Goal: Navigation & Orientation: Find specific page/section

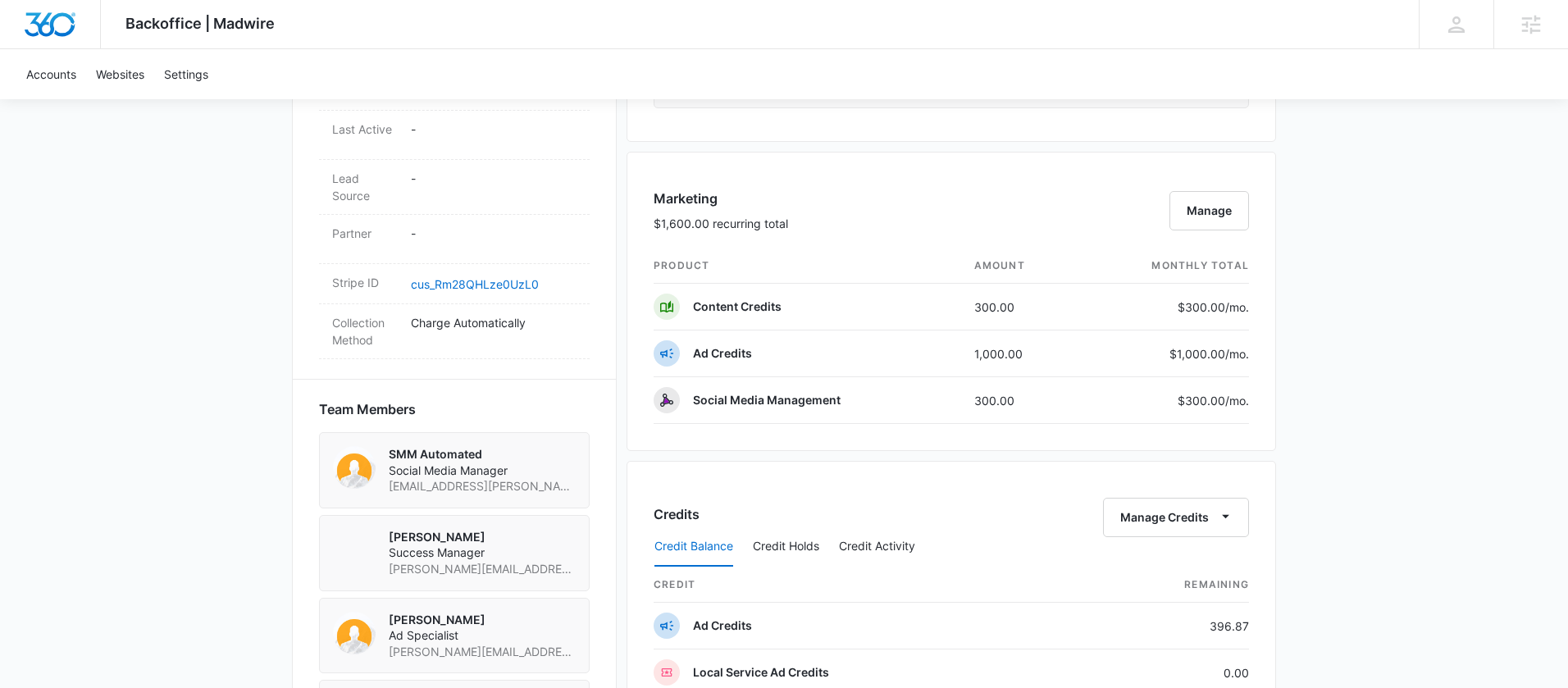
scroll to position [900, 0]
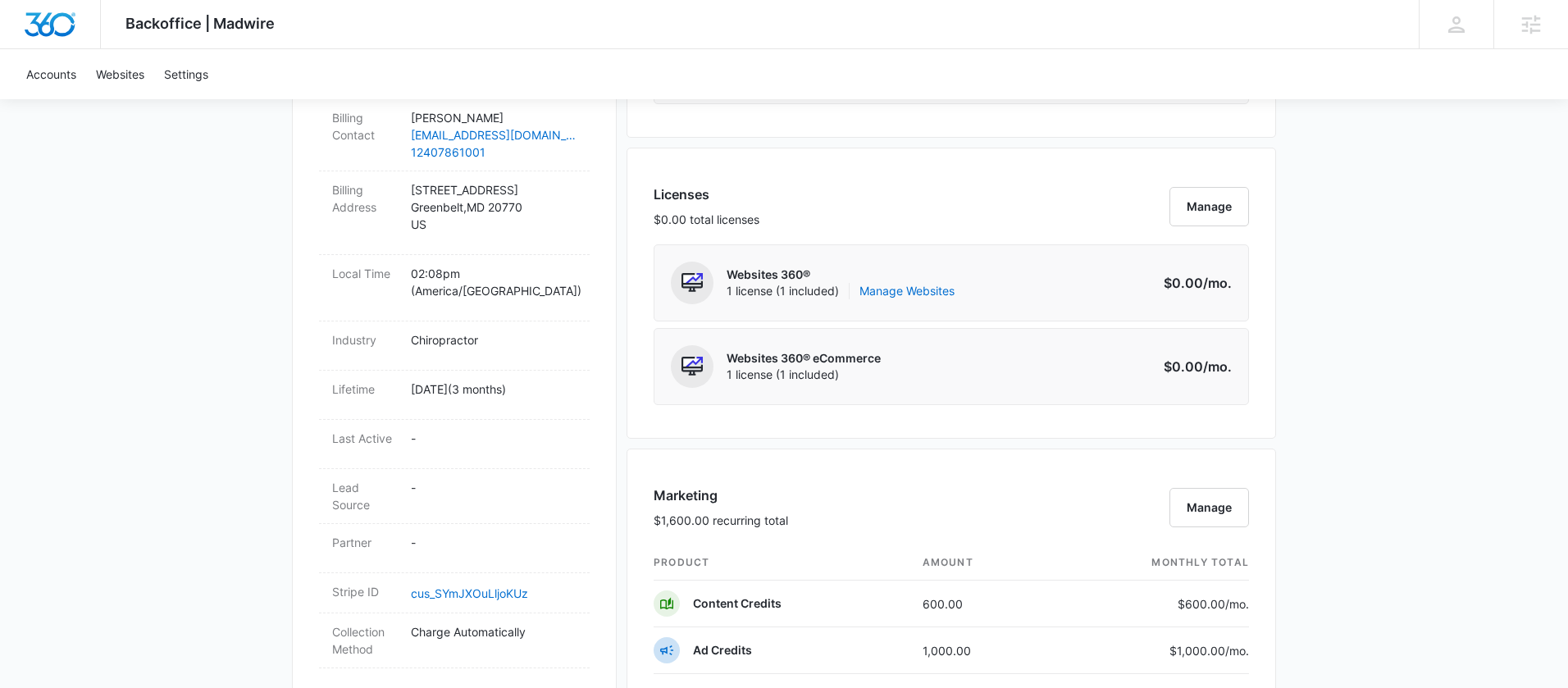
scroll to position [1052, 0]
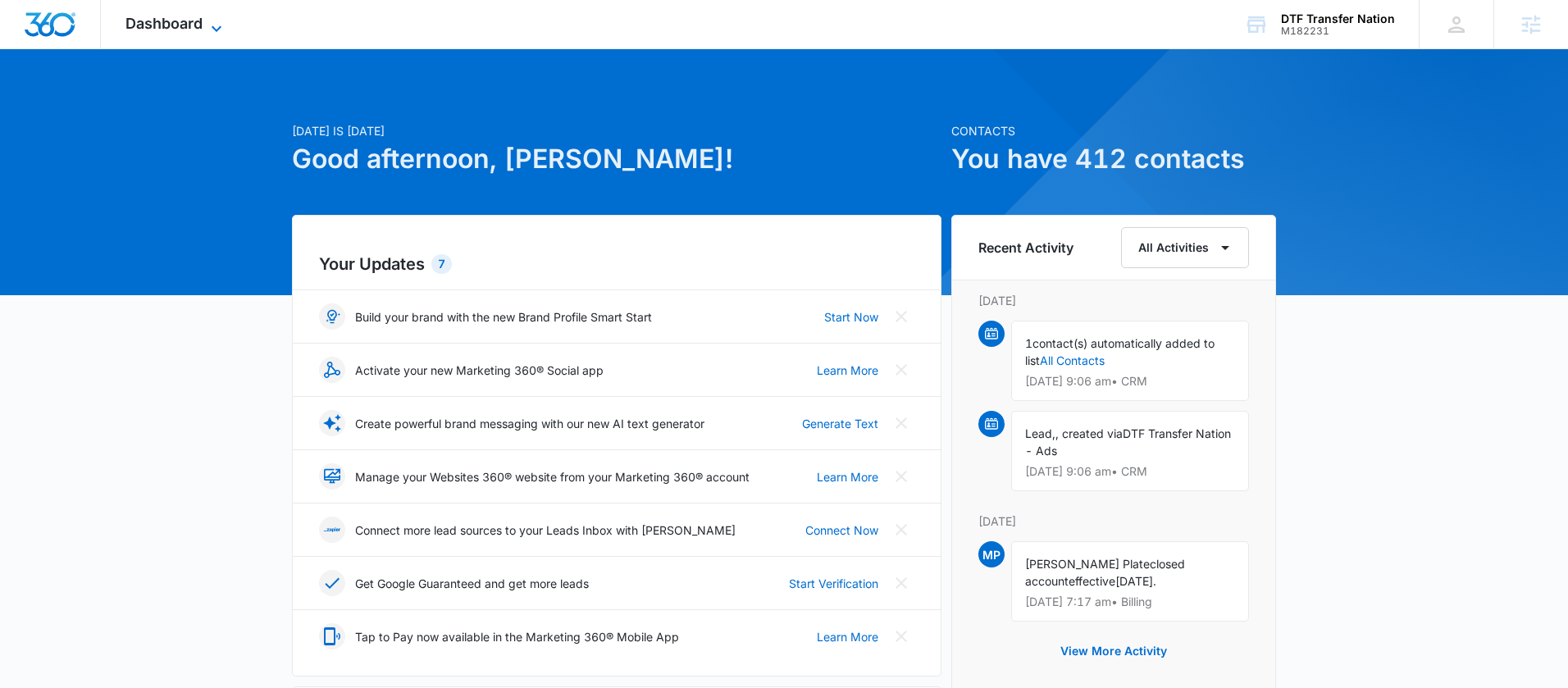
click at [215, 27] on icon at bounding box center [216, 28] width 10 height 5
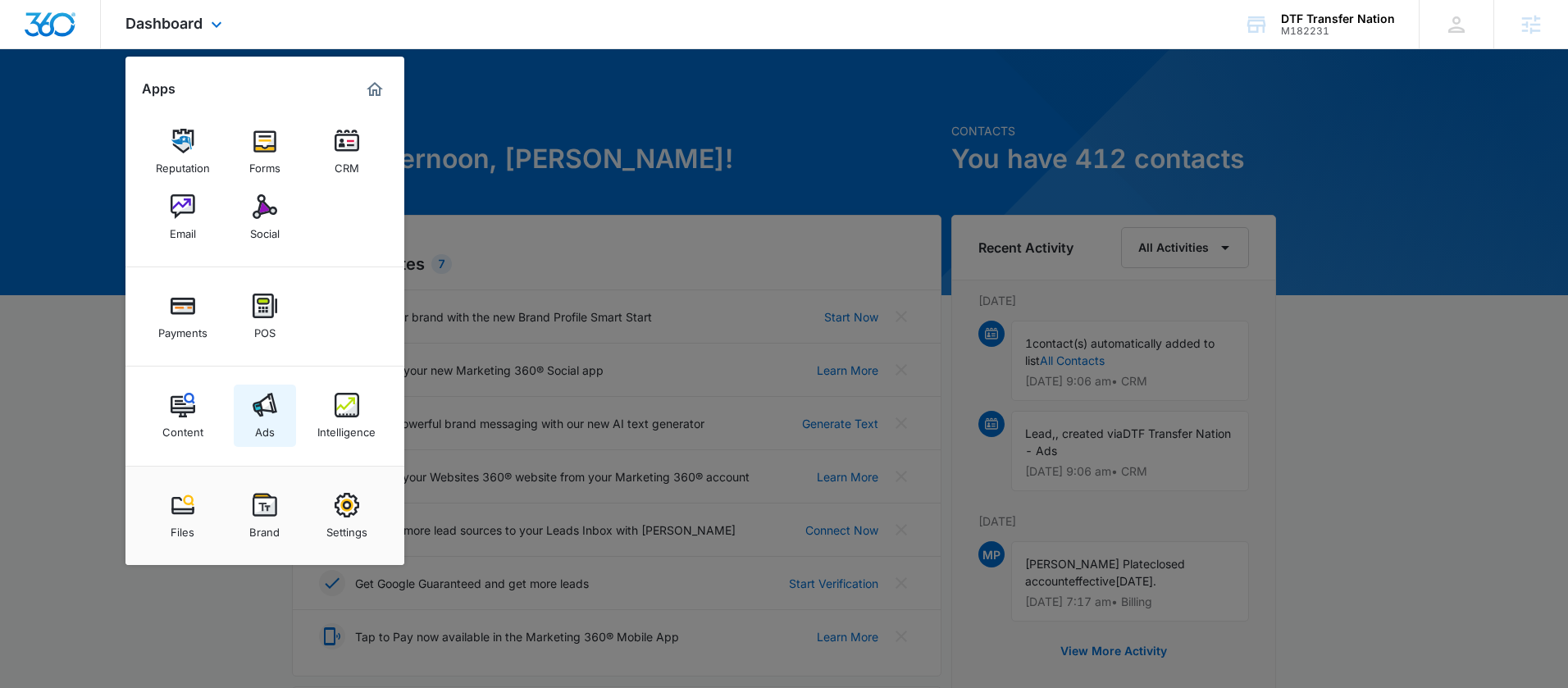
click at [266, 402] on img at bounding box center [265, 405] width 25 height 25
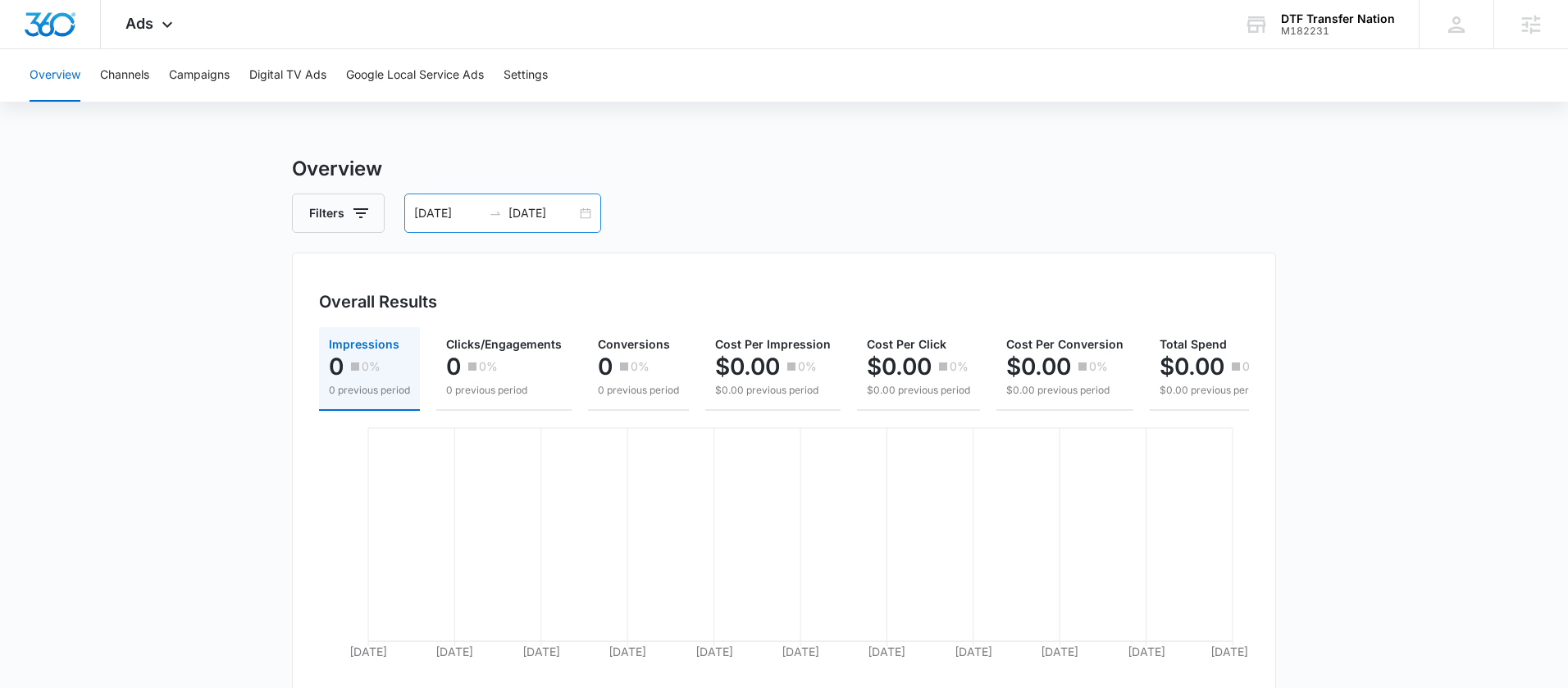
click at [590, 213] on div "07/22/2025 08/21/2025" at bounding box center [502, 213] width 197 height 39
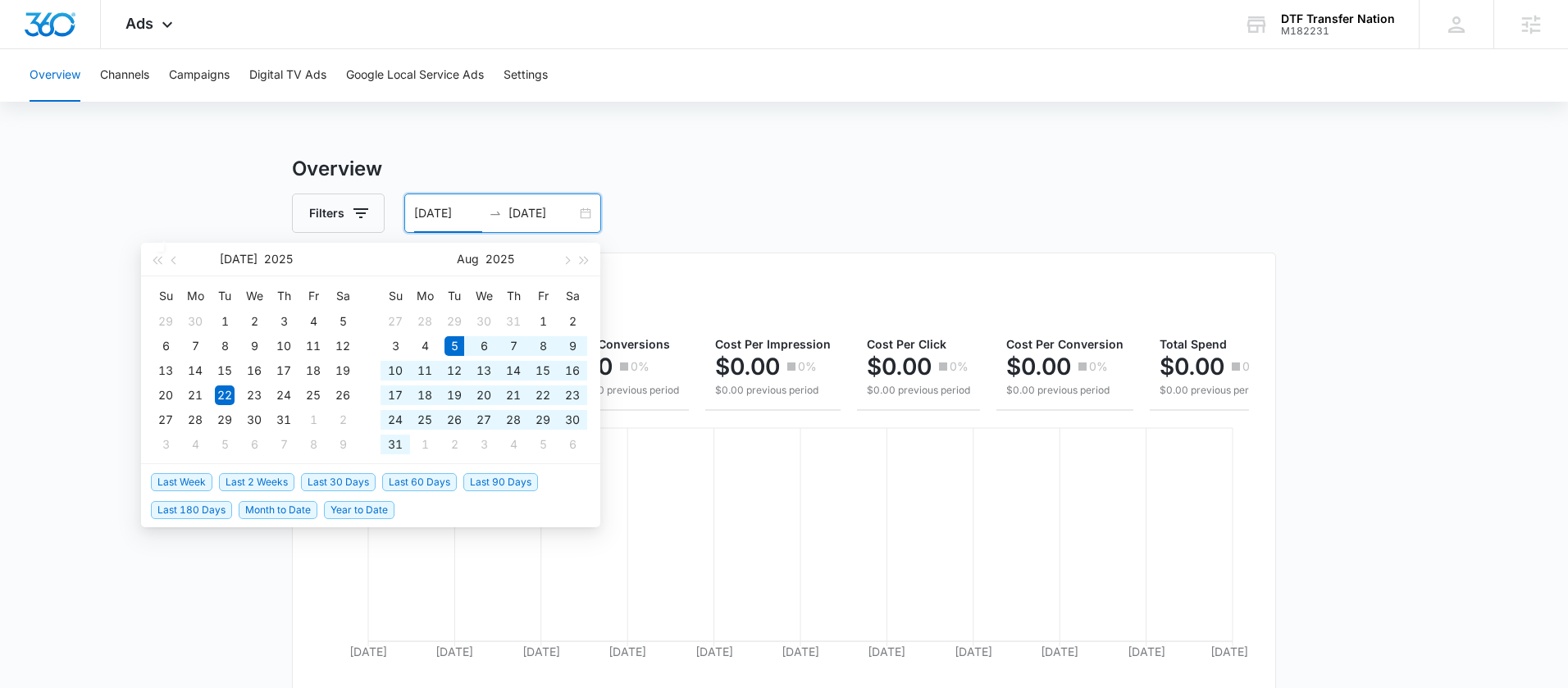
click at [349, 486] on span "Last 30 Days" at bounding box center [338, 482] width 74 height 18
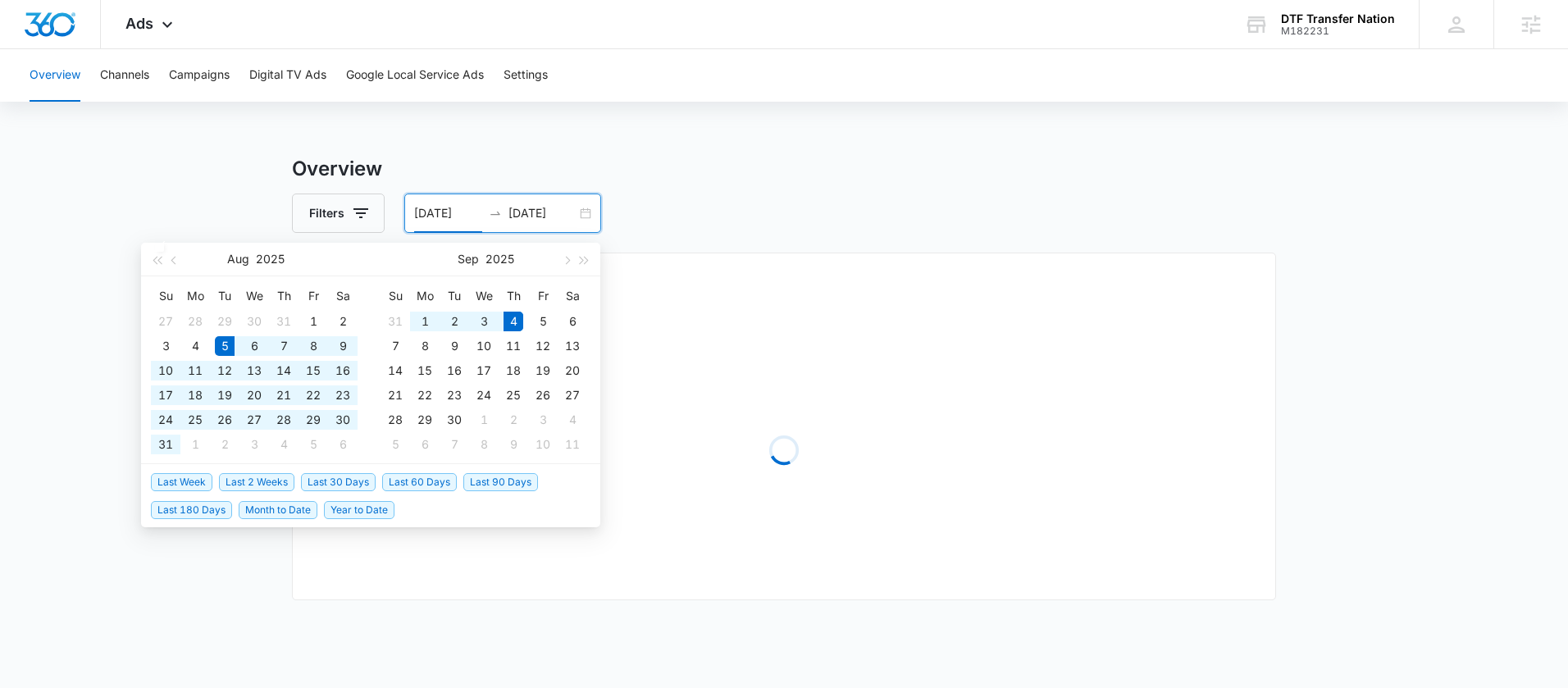
type input "08/05/2025"
type input "09/04/2025"
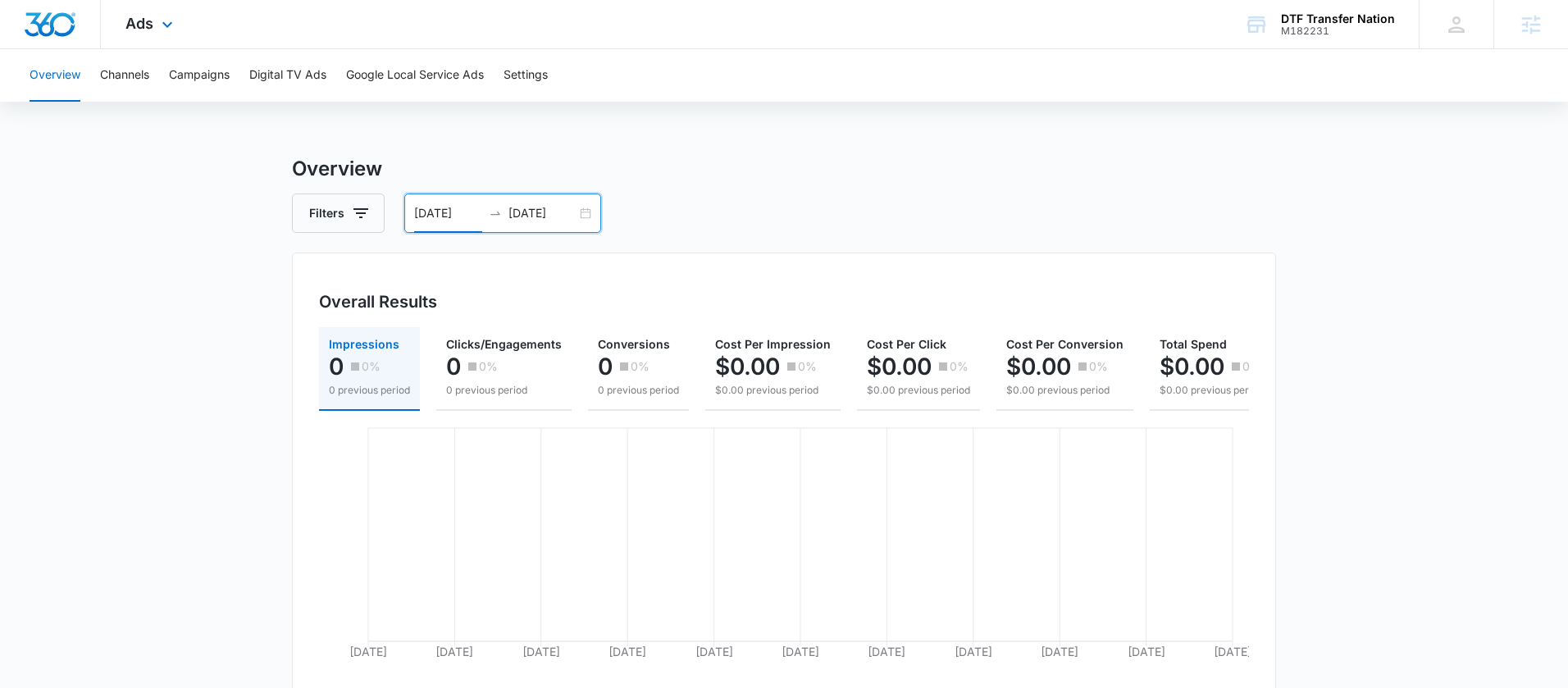
click at [176, 27] on div "Ads Apps Reputation Forms CRM Email Social Payments POS Content Ads Intelligenc…" at bounding box center [151, 24] width 101 height 49
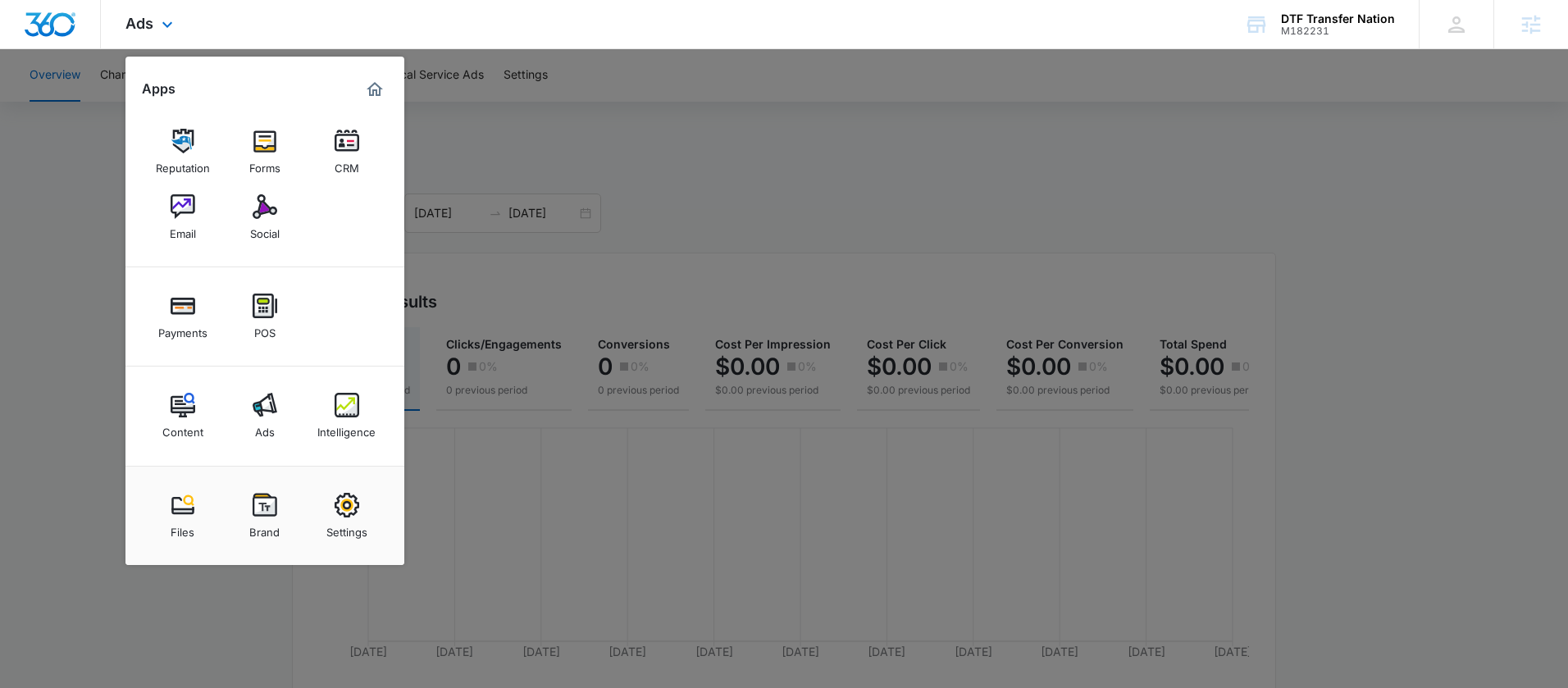
click at [343, 359] on div "Payments POS" at bounding box center [265, 317] width 279 height 99
click at [350, 383] on div "Content Ads Intelligence" at bounding box center [265, 416] width 279 height 99
click at [343, 382] on div "Content Ads Intelligence" at bounding box center [265, 416] width 279 height 99
click at [348, 413] on img at bounding box center [346, 405] width 25 height 25
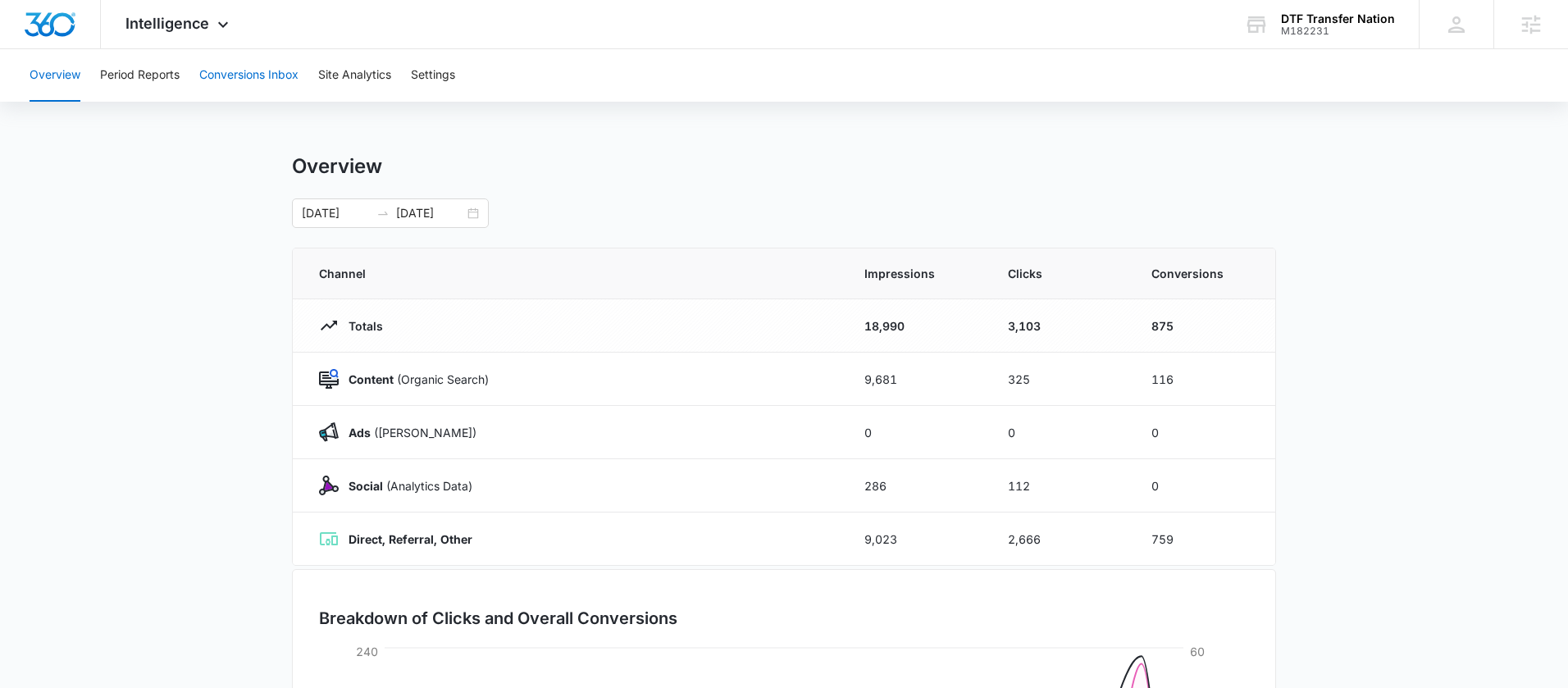
click at [210, 77] on button "Conversions Inbox" at bounding box center [249, 75] width 99 height 52
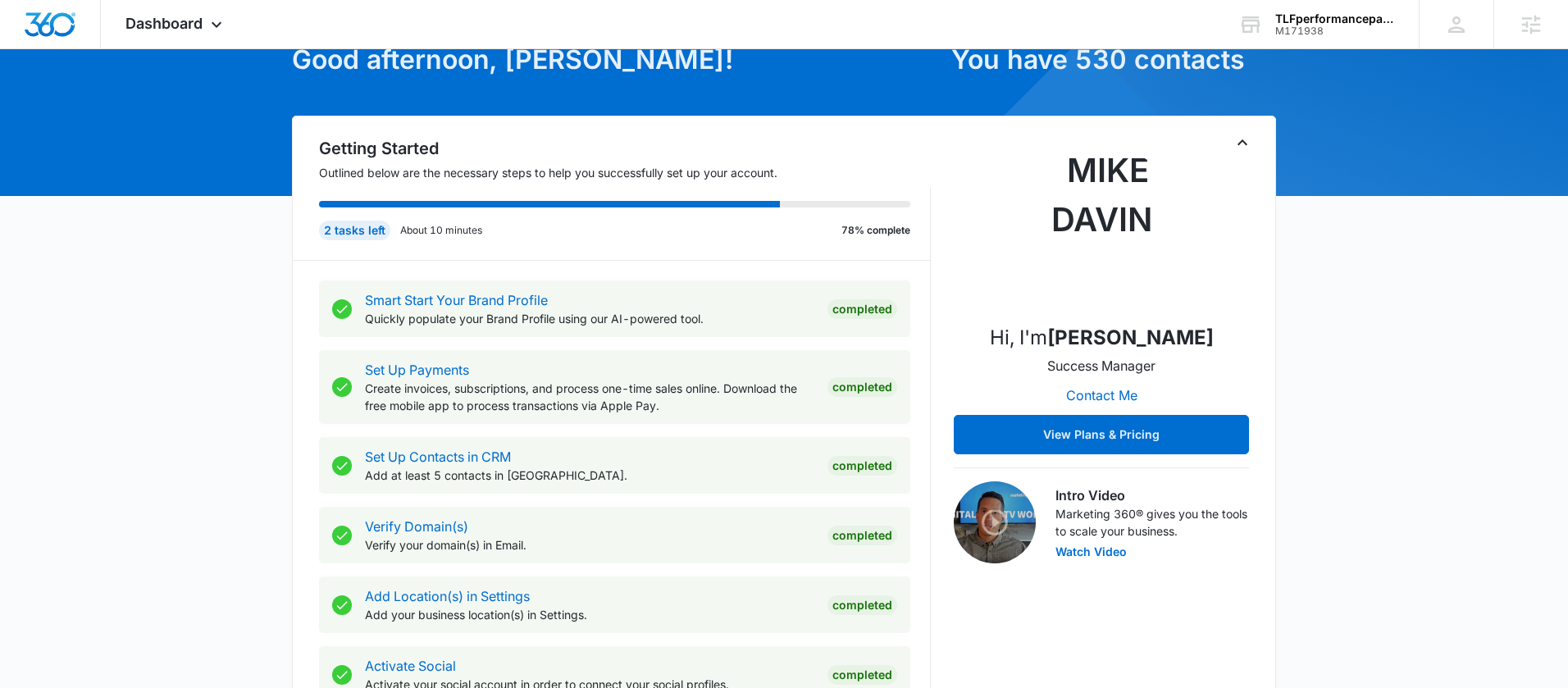
scroll to position [104, 0]
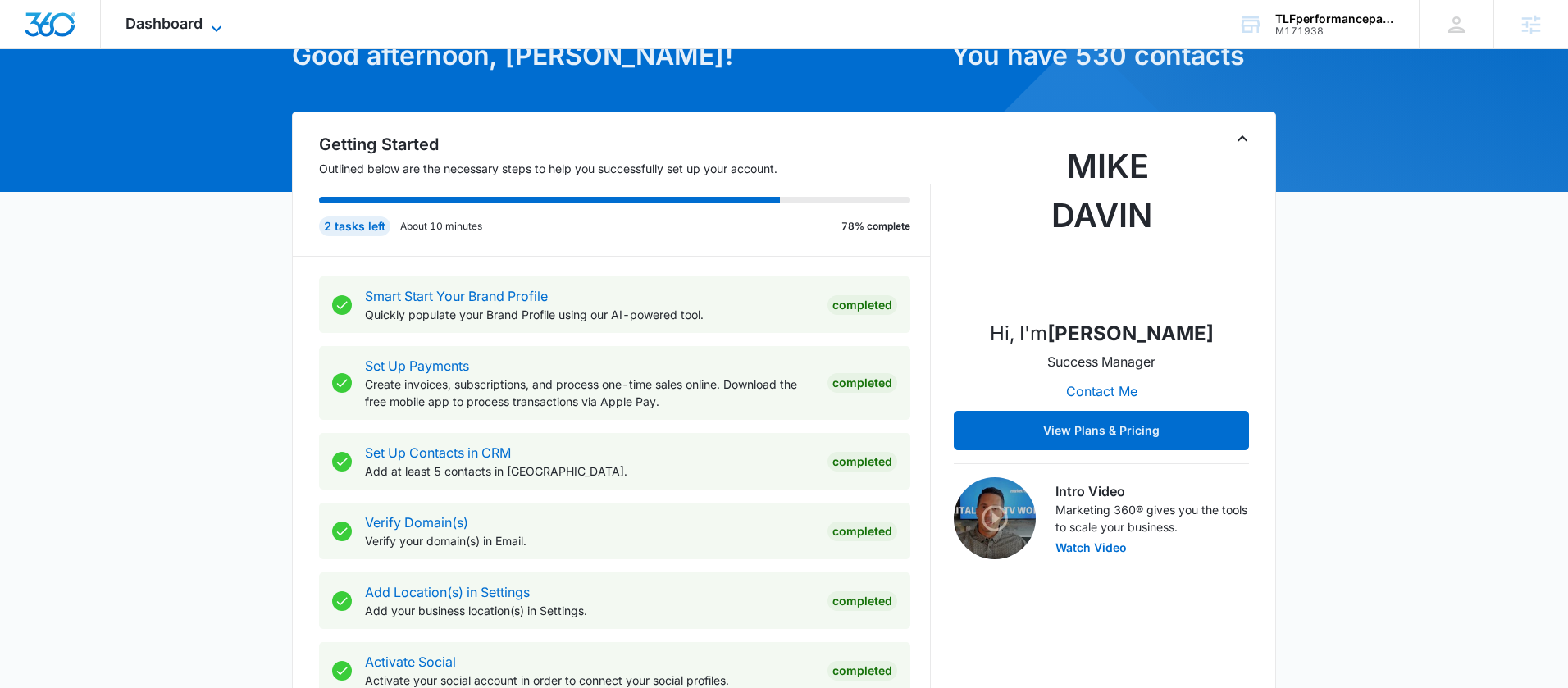
click at [192, 15] on span "Dashboard" at bounding box center [164, 23] width 77 height 17
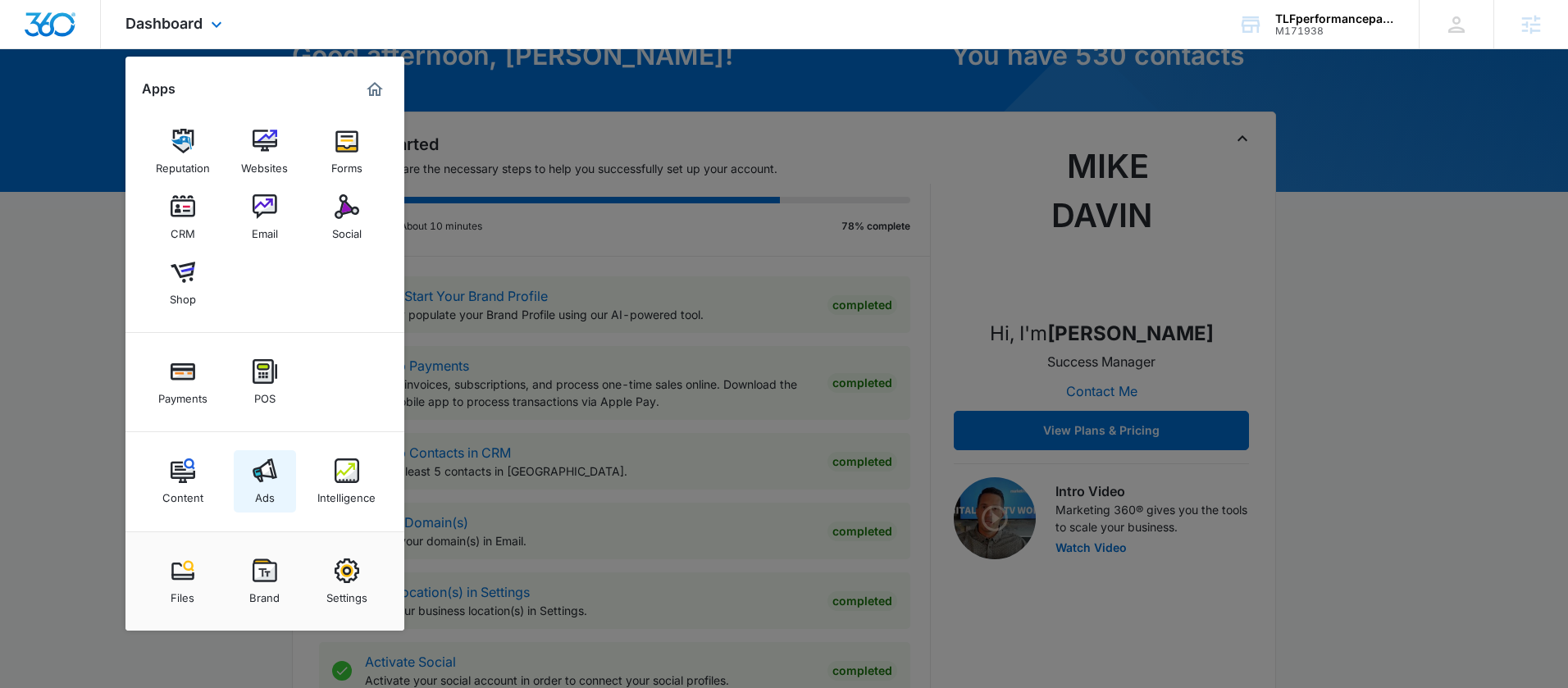
click at [269, 488] on div "Ads" at bounding box center [264, 493] width 19 height 21
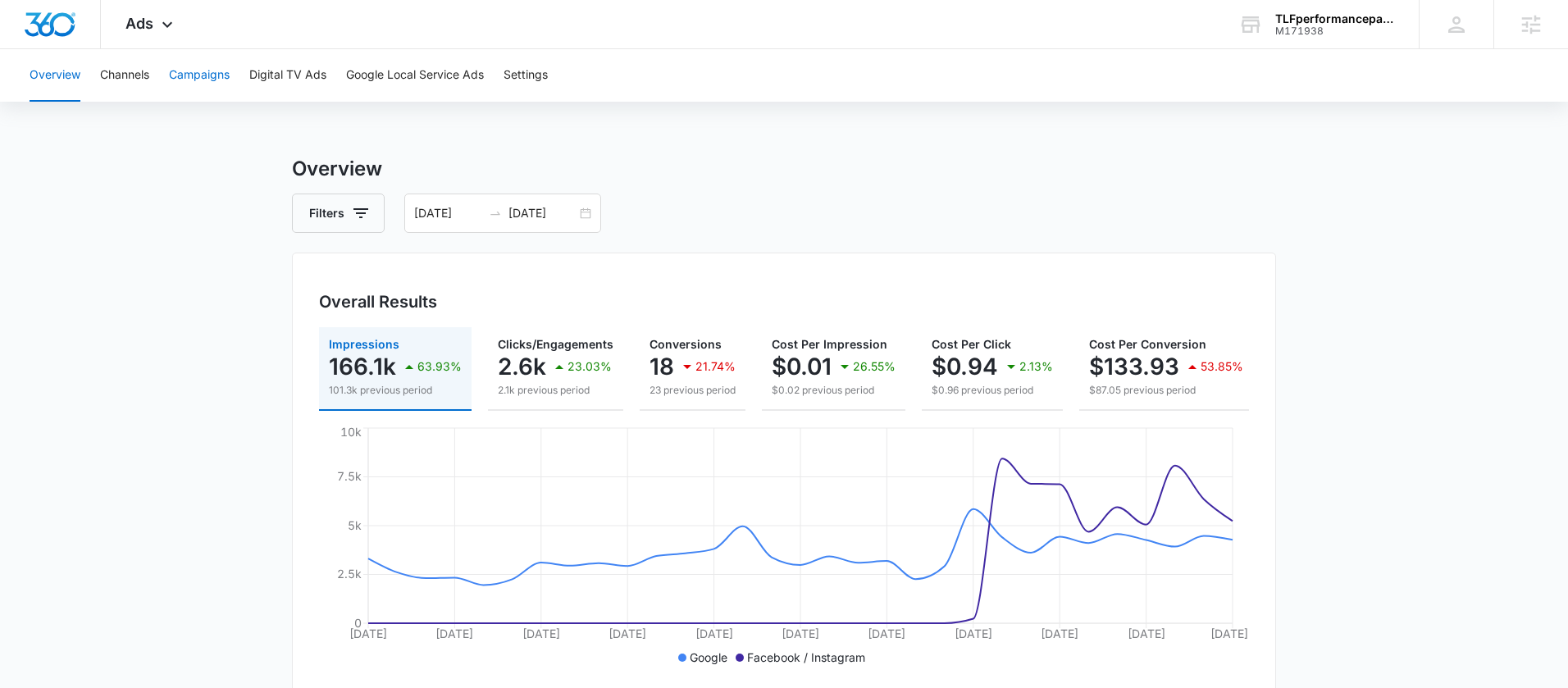
click at [207, 70] on button "Campaigns" at bounding box center [199, 75] width 60 height 52
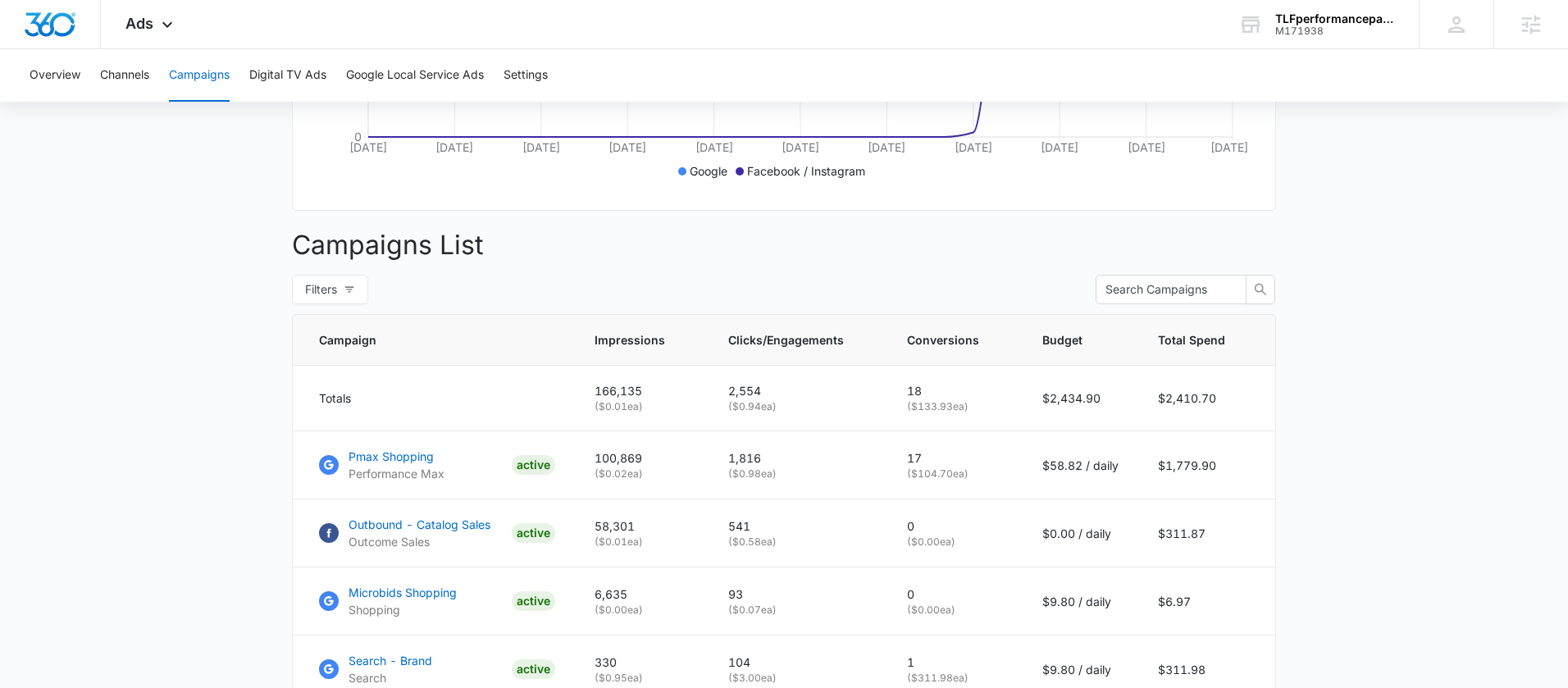
scroll to position [567, 0]
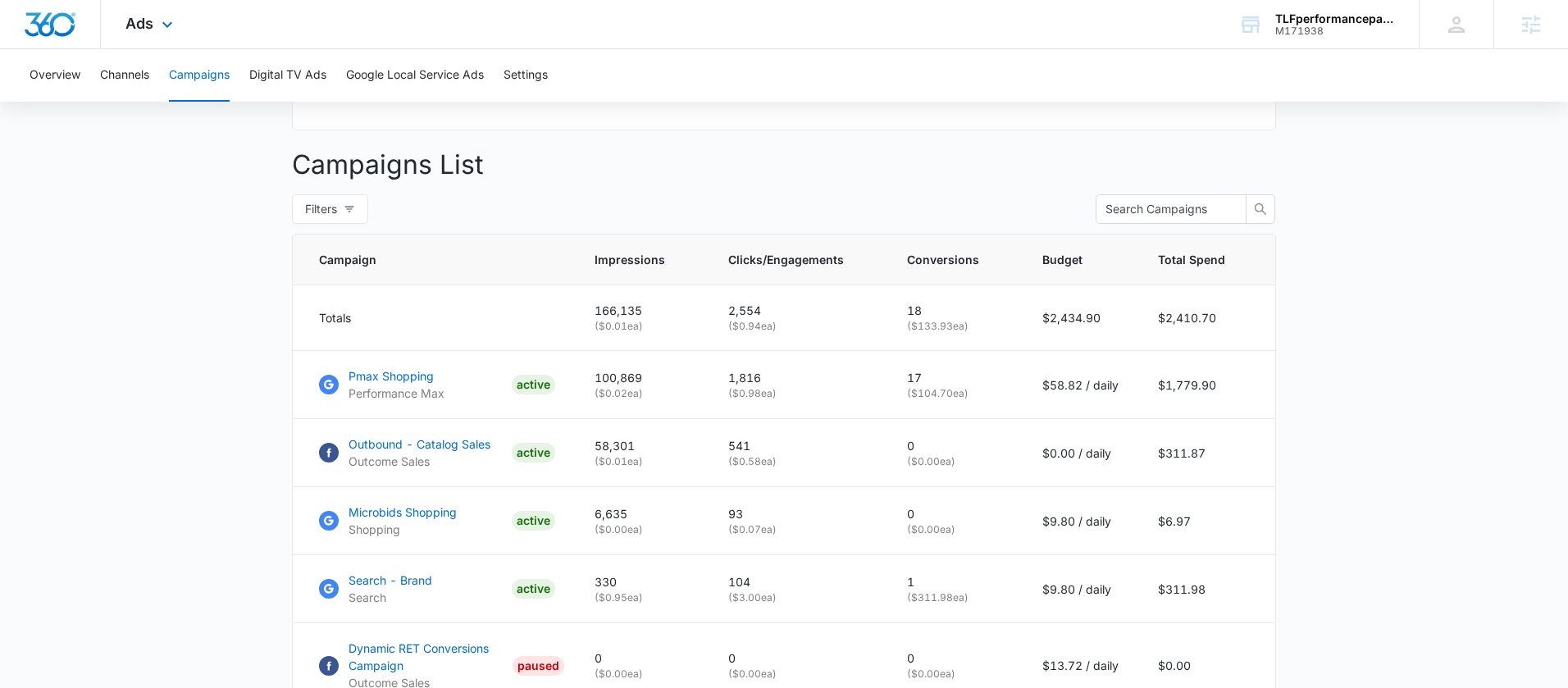
click at [178, 33] on div "Ads Apps Reputation Websites Forms CRM Email Social Shop Payments POS Content A…" at bounding box center [151, 24] width 101 height 49
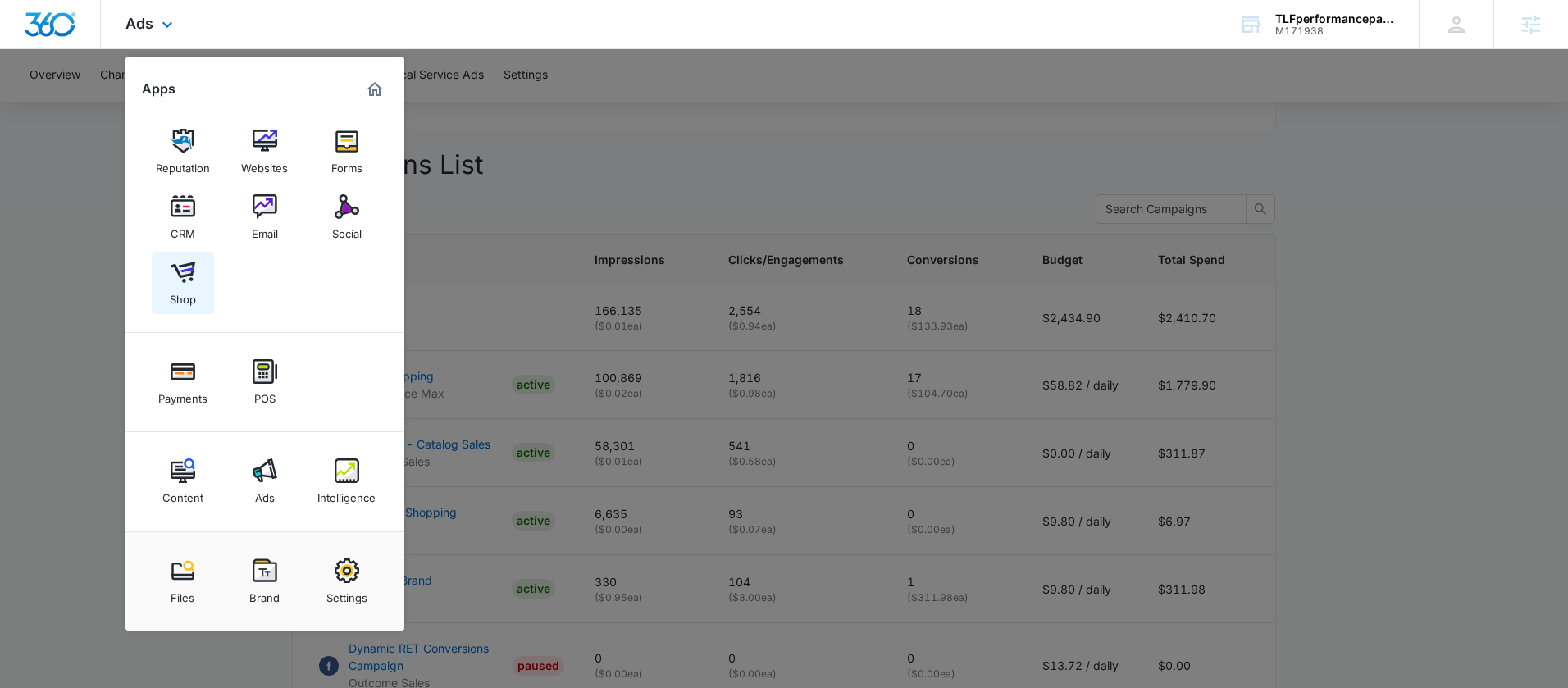
click at [182, 265] on img at bounding box center [182, 272] width 25 height 25
